Goal: Task Accomplishment & Management: Complete application form

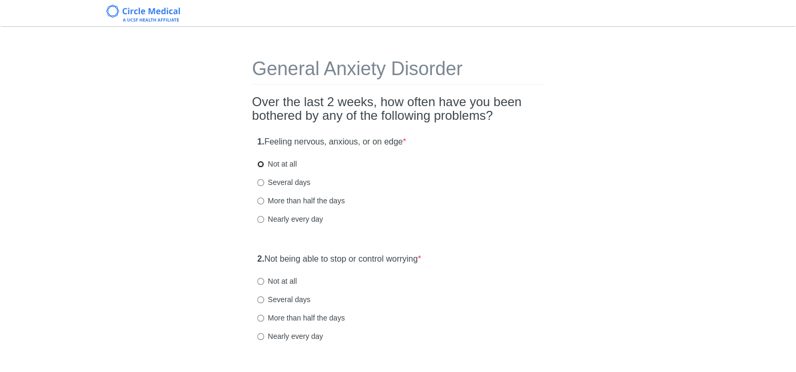
click at [260, 162] on input "Not at all" at bounding box center [260, 164] width 7 height 7
radio input "true"
click at [261, 281] on input "Not at all" at bounding box center [260, 281] width 7 height 7
radio input "true"
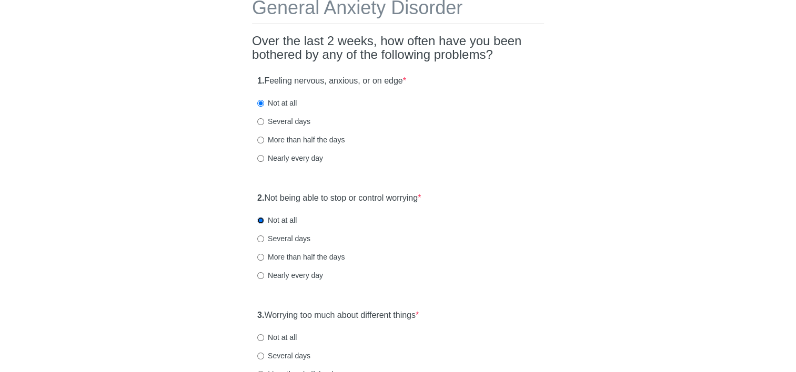
scroll to position [105, 0]
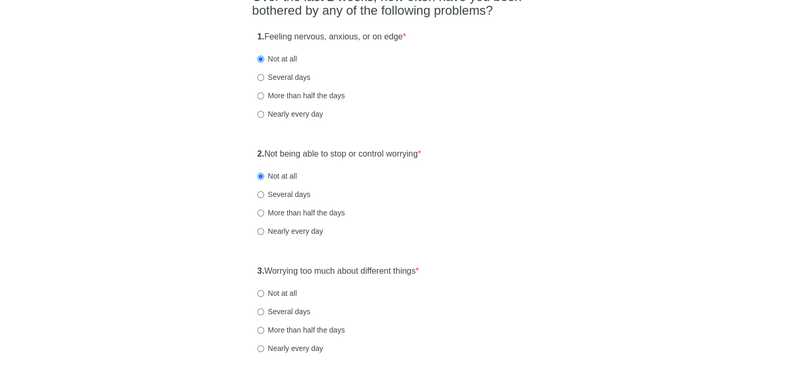
click at [260, 291] on label "Not at all" at bounding box center [276, 293] width 39 height 11
click at [259, 296] on input "Not at all" at bounding box center [260, 293] width 7 height 7
radio input "true"
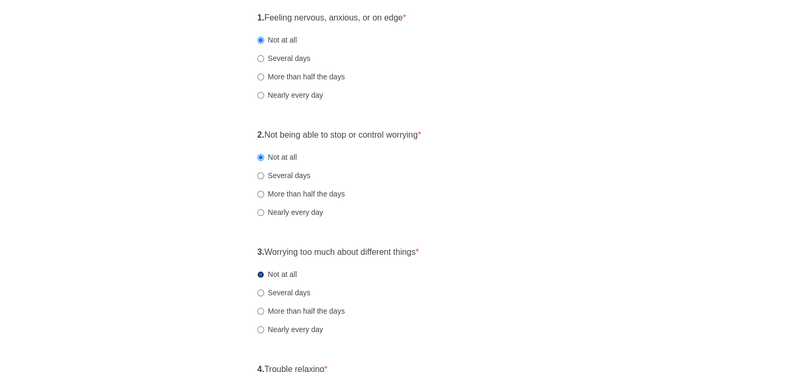
scroll to position [263, 0]
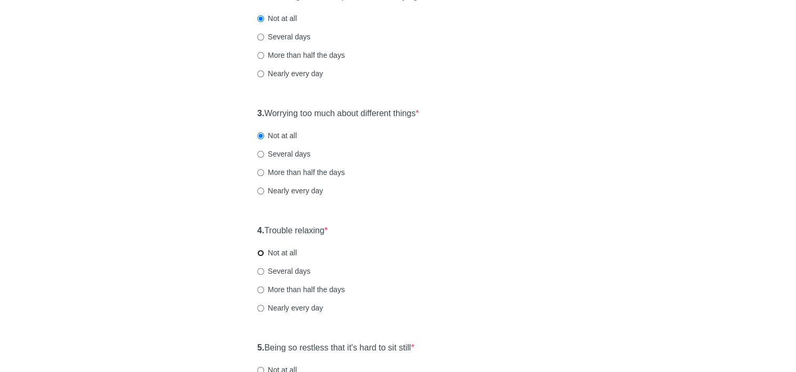
click at [259, 252] on input "Not at all" at bounding box center [260, 253] width 7 height 7
radio input "true"
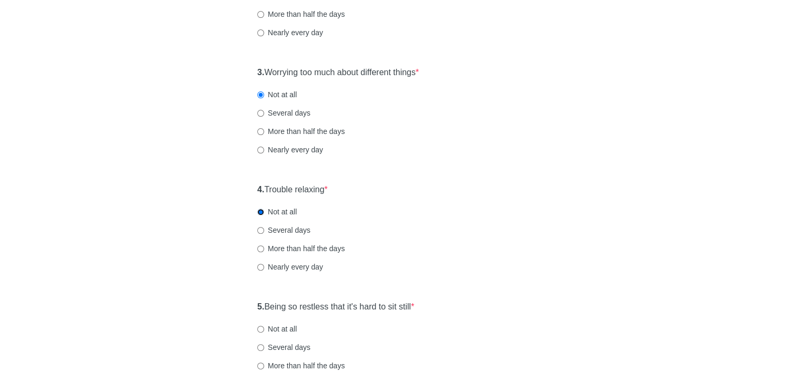
scroll to position [368, 0]
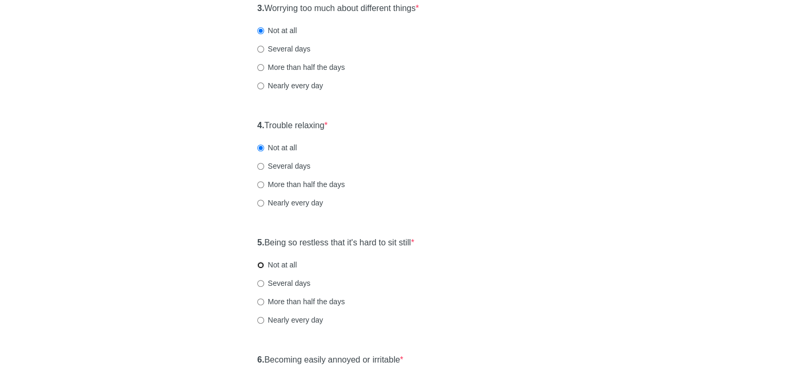
click at [259, 267] on input "Not at all" at bounding box center [260, 265] width 7 height 7
radio input "true"
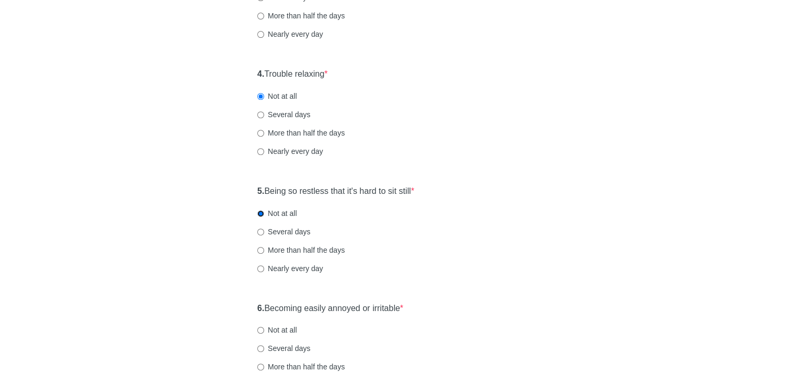
scroll to position [473, 0]
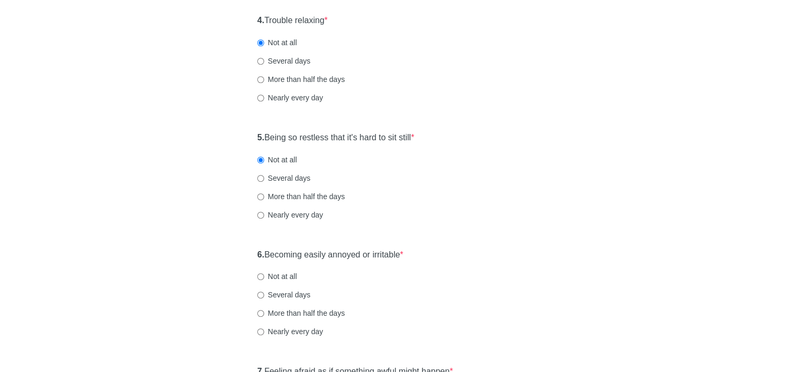
click at [256, 276] on div "6. Becoming easily annoyed or irritable * Not at all Several days More than hal…" at bounding box center [398, 298] width 292 height 109
click at [259, 276] on input "Not at all" at bounding box center [260, 276] width 7 height 7
radio input "true"
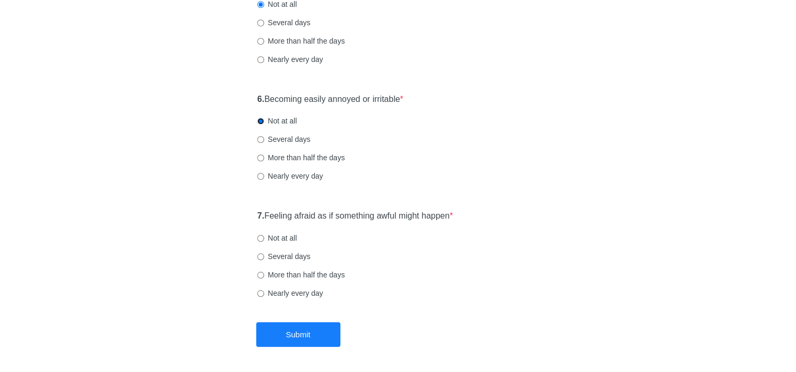
scroll to position [631, 0]
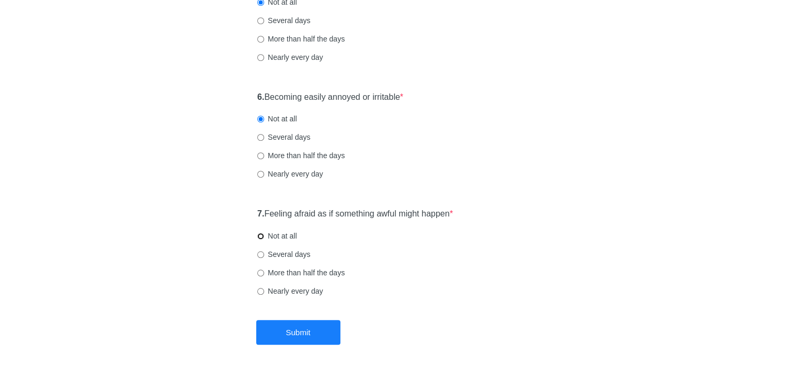
drag, startPoint x: 262, startPoint y: 235, endPoint x: 270, endPoint y: 252, distance: 18.8
click at [262, 236] on input "Not at all" at bounding box center [260, 236] width 7 height 7
radio input "true"
click at [295, 330] on button "Submit" at bounding box center [298, 332] width 84 height 25
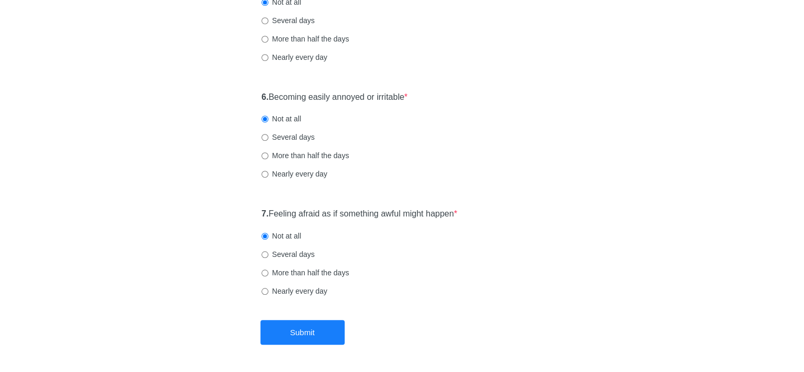
scroll to position [0, 0]
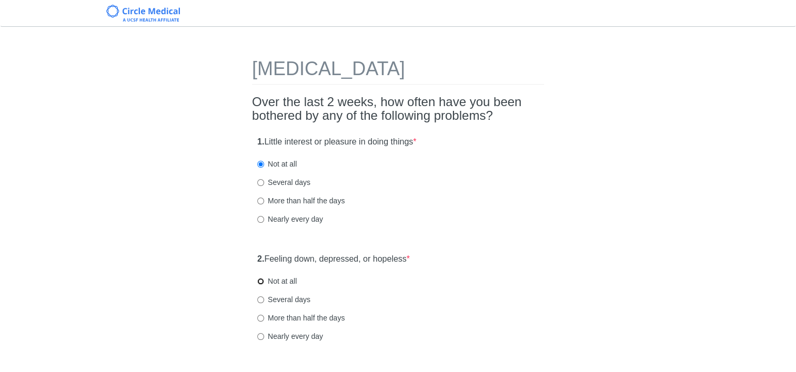
drag, startPoint x: 264, startPoint y: 281, endPoint x: 259, endPoint y: 288, distance: 8.8
click at [263, 281] on input "Not at all" at bounding box center [260, 281] width 7 height 7
radio input "true"
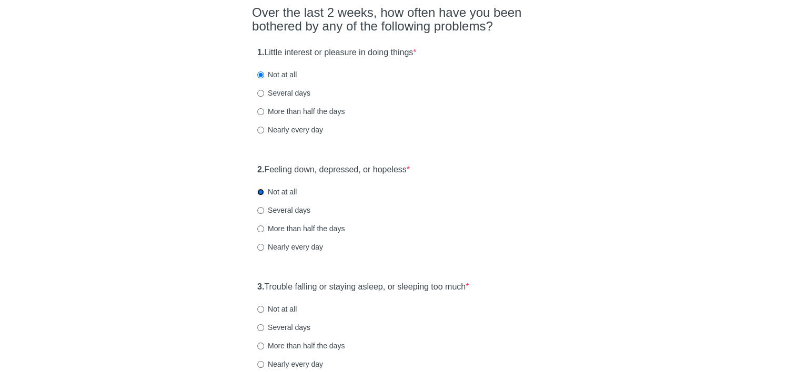
scroll to position [105, 0]
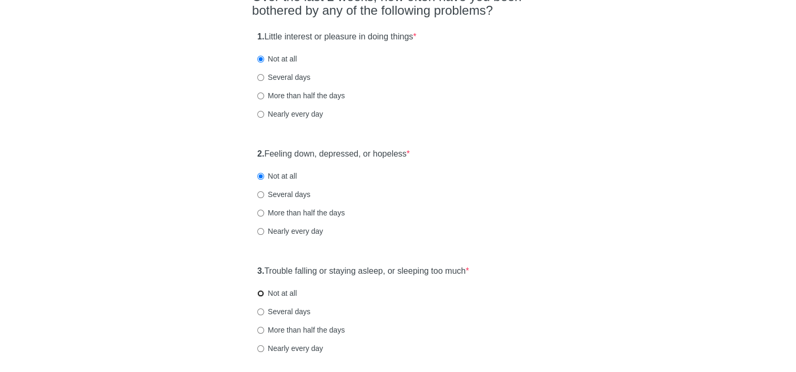
click at [263, 293] on input "Not at all" at bounding box center [260, 293] width 7 height 7
radio input "true"
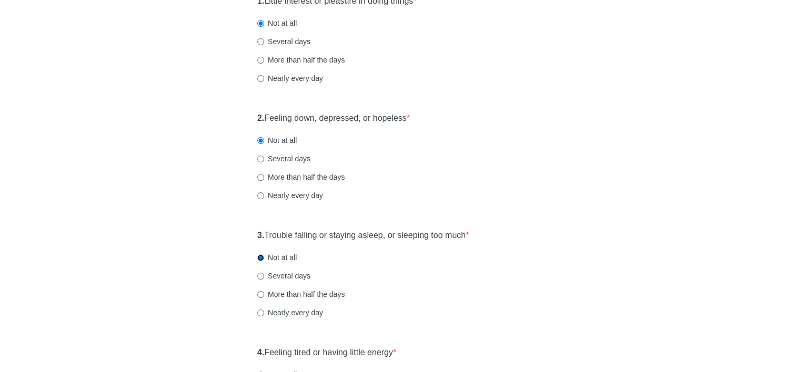
scroll to position [210, 0]
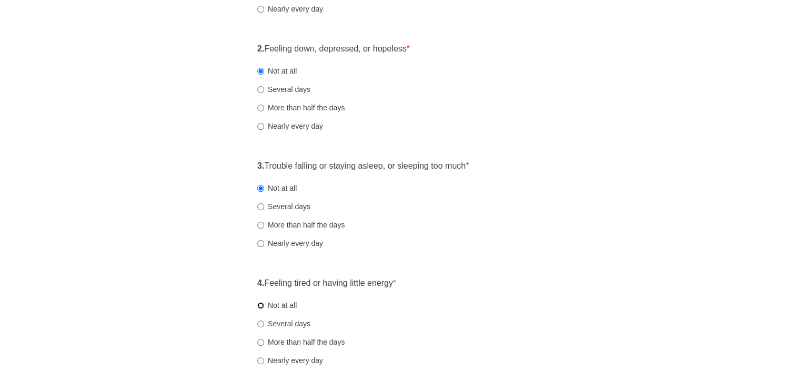
click at [263, 306] on input "Not at all" at bounding box center [260, 305] width 7 height 7
radio input "true"
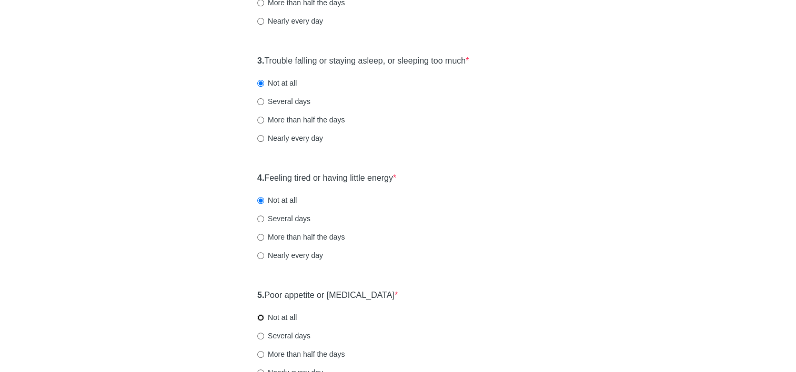
click at [260, 316] on input "Not at all" at bounding box center [260, 318] width 7 height 7
radio input "true"
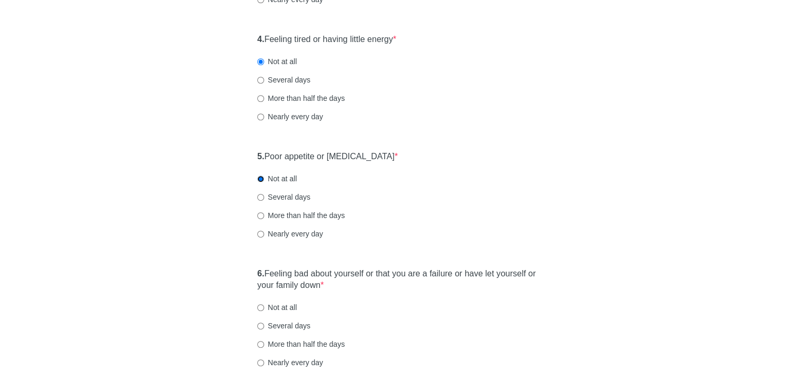
scroll to position [526, 0]
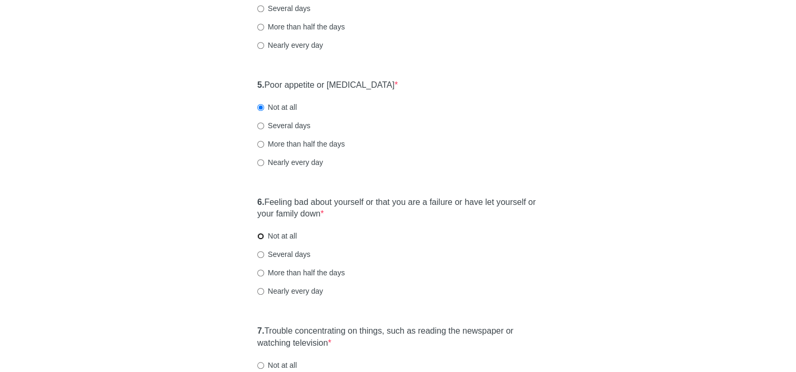
click at [262, 235] on input "Not at all" at bounding box center [260, 236] width 7 height 7
radio input "true"
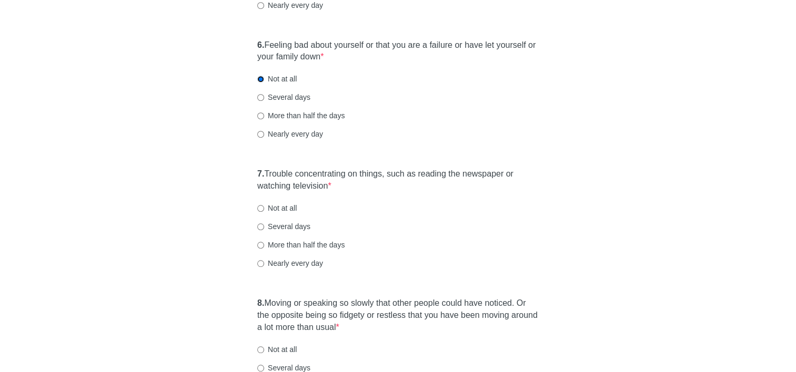
scroll to position [684, 0]
click at [264, 208] on label "Not at all" at bounding box center [276, 207] width 39 height 11
click at [264, 208] on input "Not at all" at bounding box center [260, 208] width 7 height 7
radio input "true"
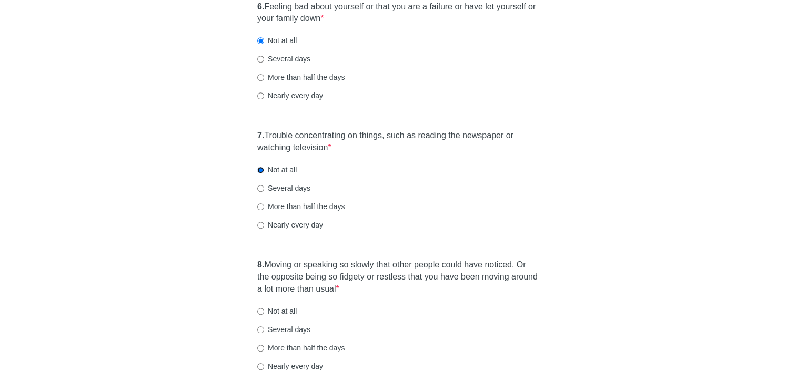
scroll to position [789, 0]
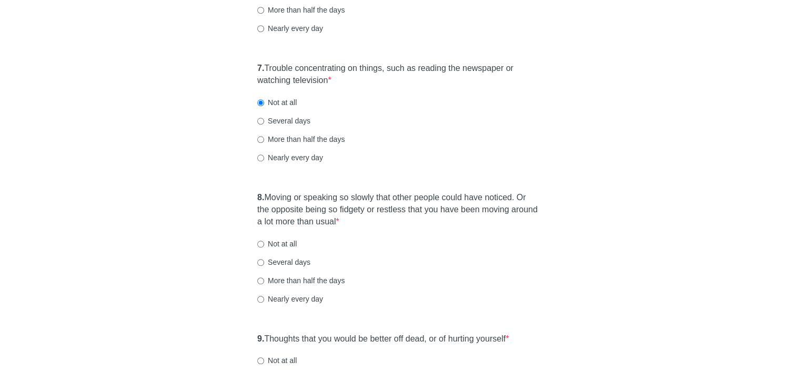
click at [260, 247] on label "Not at all" at bounding box center [276, 244] width 39 height 11
click at [260, 247] on input "Not at all" at bounding box center [260, 244] width 7 height 7
radio input "true"
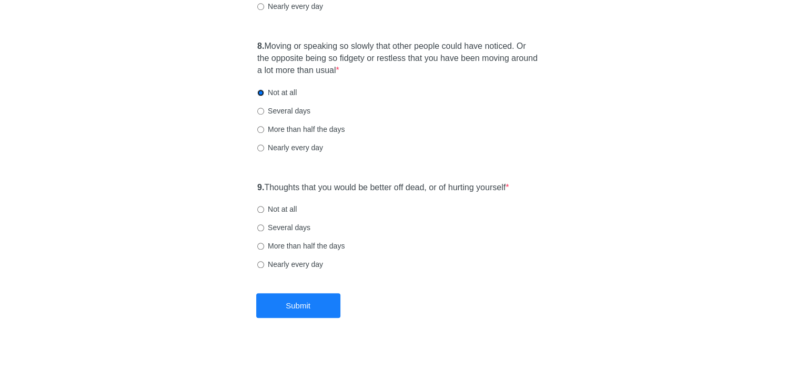
scroll to position [947, 0]
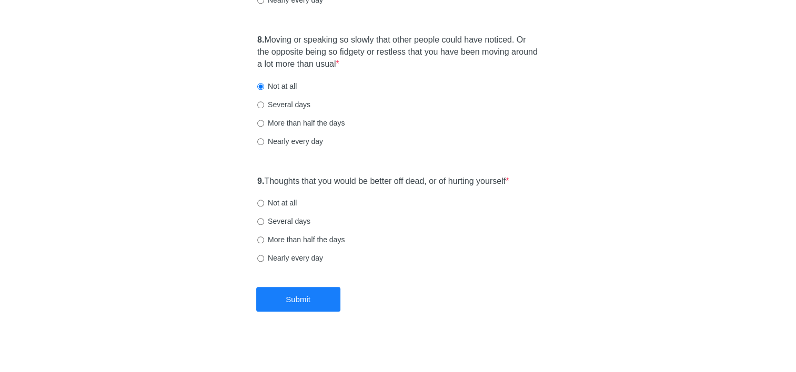
click at [263, 201] on label "Not at all" at bounding box center [276, 203] width 39 height 11
click at [260, 204] on input "Not at all" at bounding box center [260, 203] width 7 height 7
radio input "true"
click at [273, 295] on button "Submit" at bounding box center [298, 299] width 84 height 25
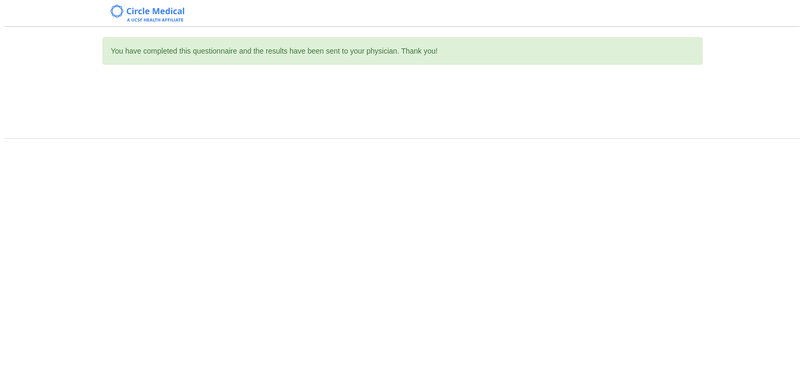
scroll to position [0, 0]
drag, startPoint x: 805, startPoint y: 335, endPoint x: 805, endPoint y: 386, distance: 51.5
click at [795, 372] on html "You have completed this questionnaire and the results have been sent to your ph…" at bounding box center [402, 186] width 804 height 372
